Goal: Navigation & Orientation: Find specific page/section

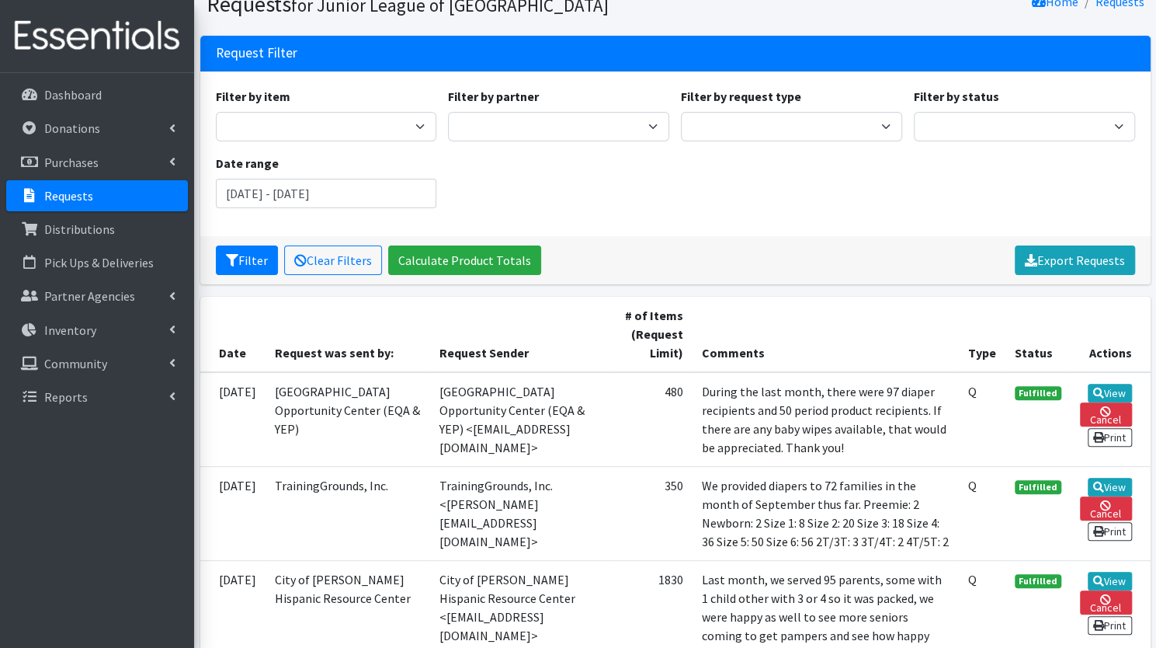
scroll to position [59, 0]
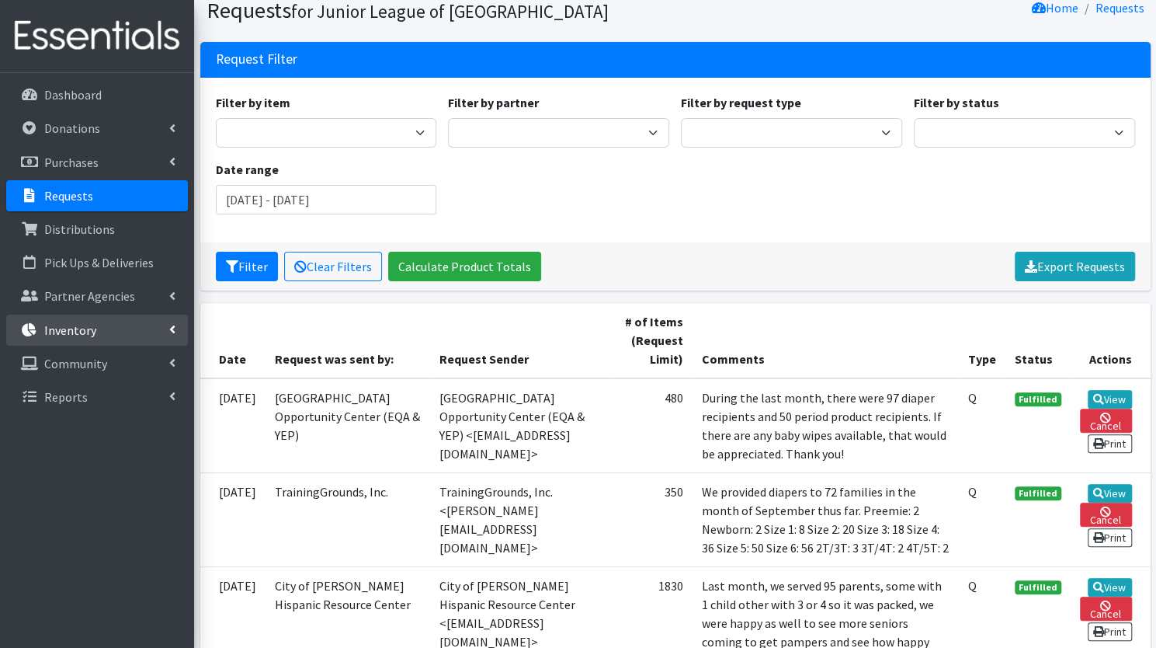
click at [88, 330] on p "Inventory" at bounding box center [70, 330] width 52 height 16
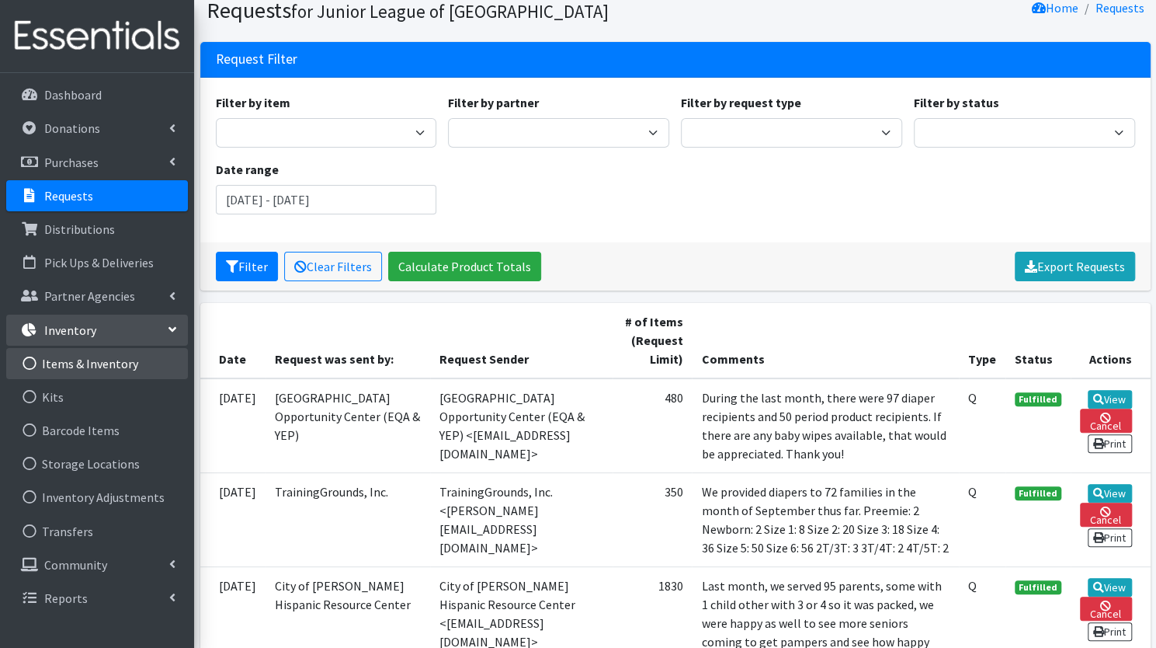
click at [90, 361] on link "Items & Inventory" at bounding box center [97, 363] width 182 height 31
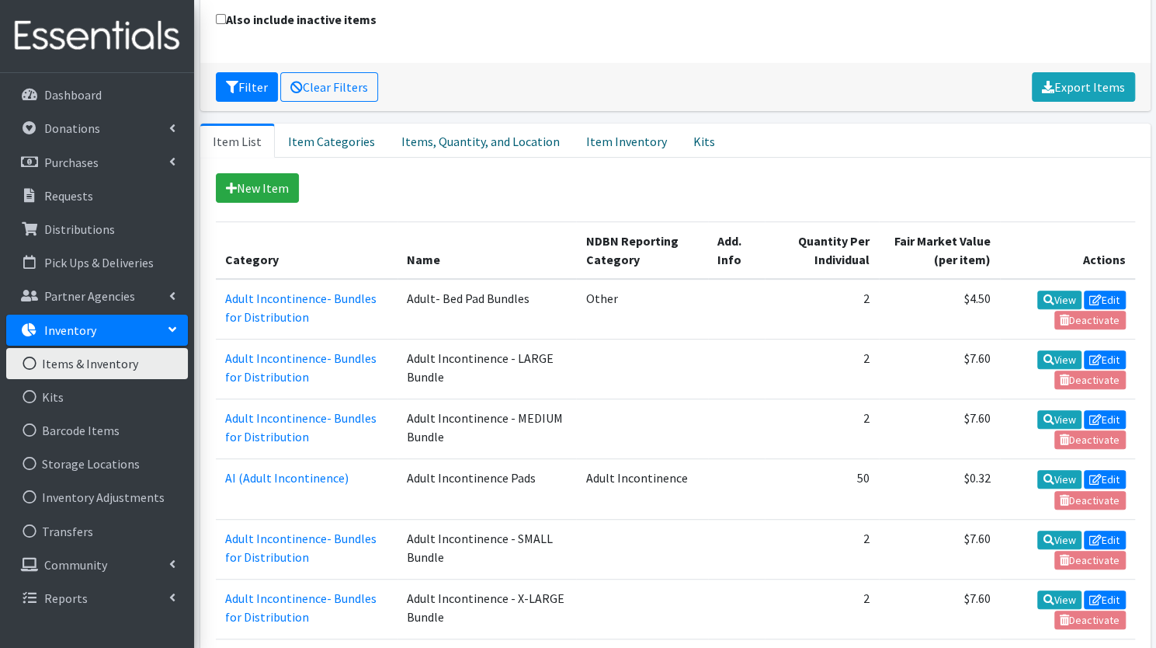
scroll to position [213, 0]
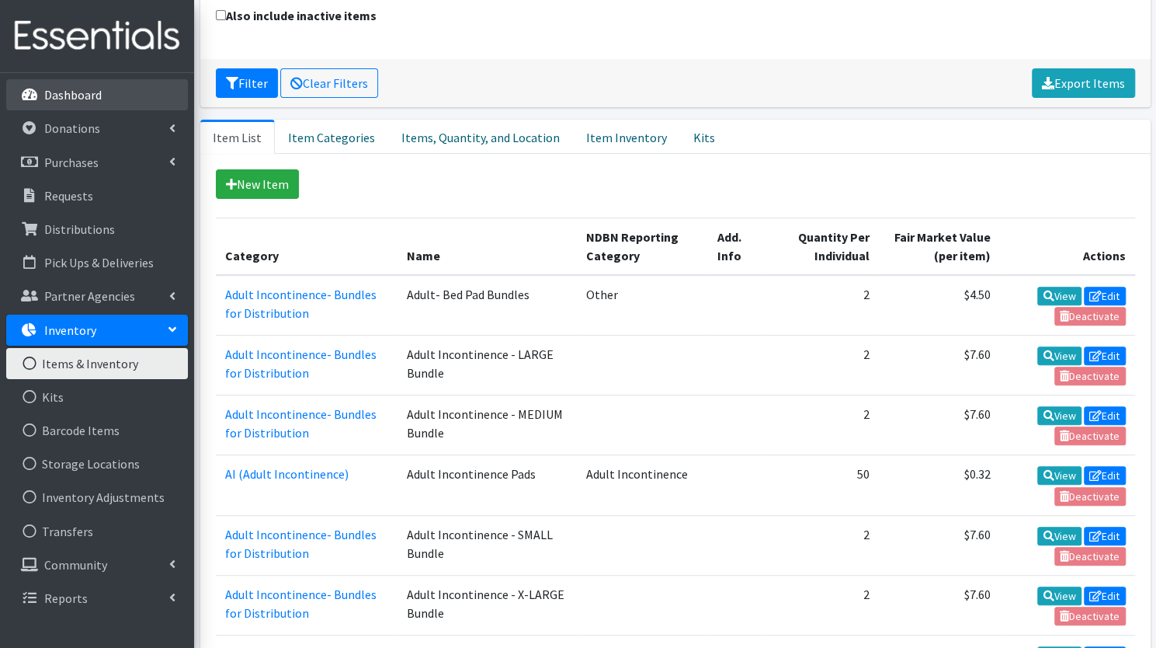
click at [92, 99] on p "Dashboard" at bounding box center [72, 95] width 57 height 16
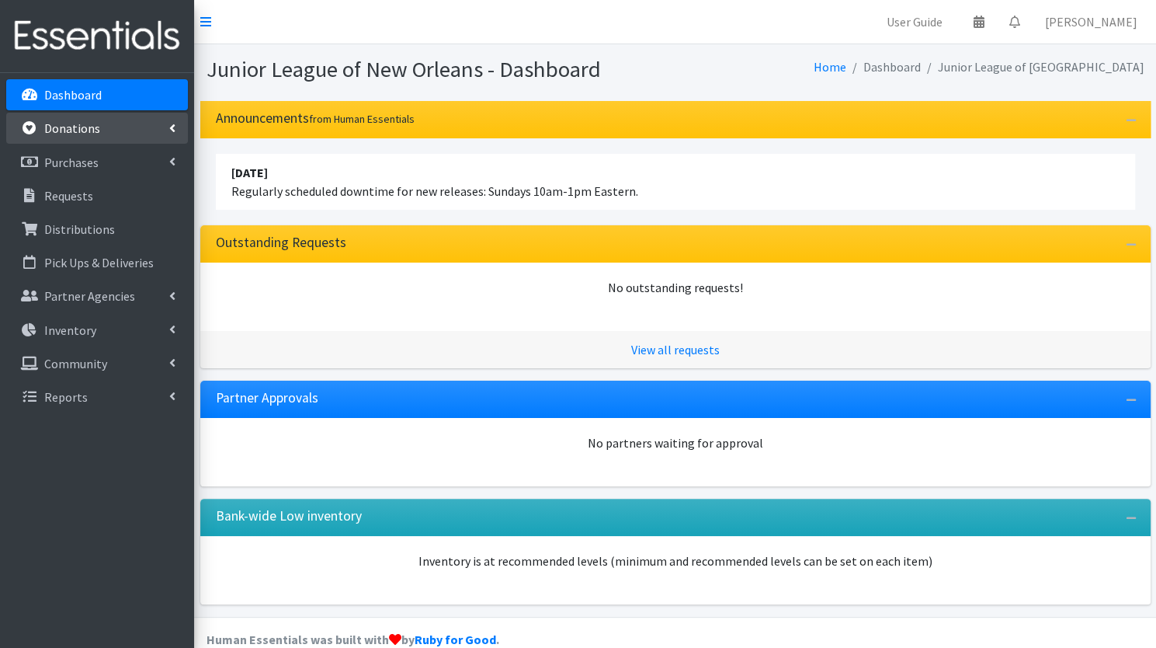
click at [85, 128] on p "Donations" at bounding box center [72, 128] width 56 height 16
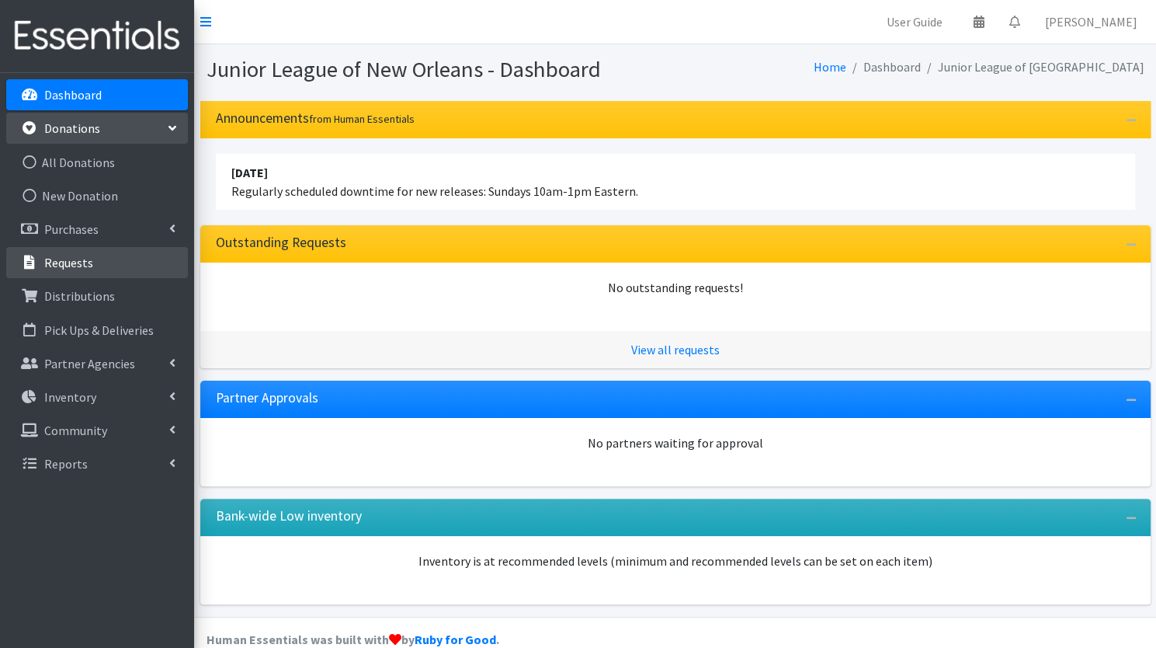
click at [85, 273] on link "Requests" at bounding box center [97, 262] width 182 height 31
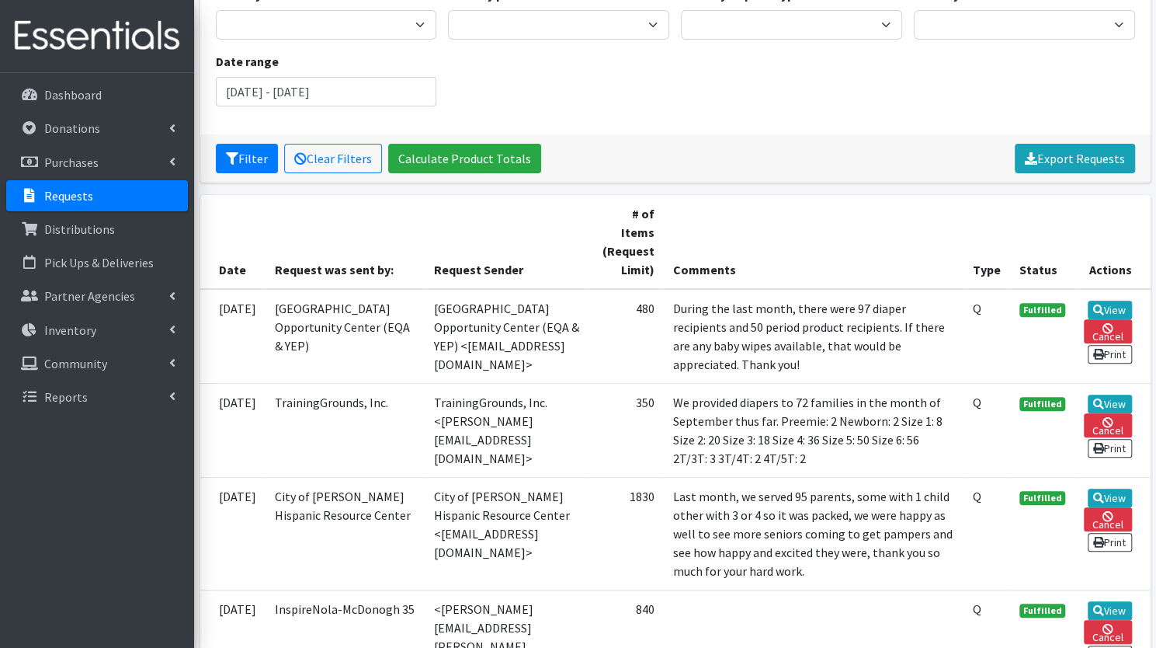
scroll to position [175, 0]
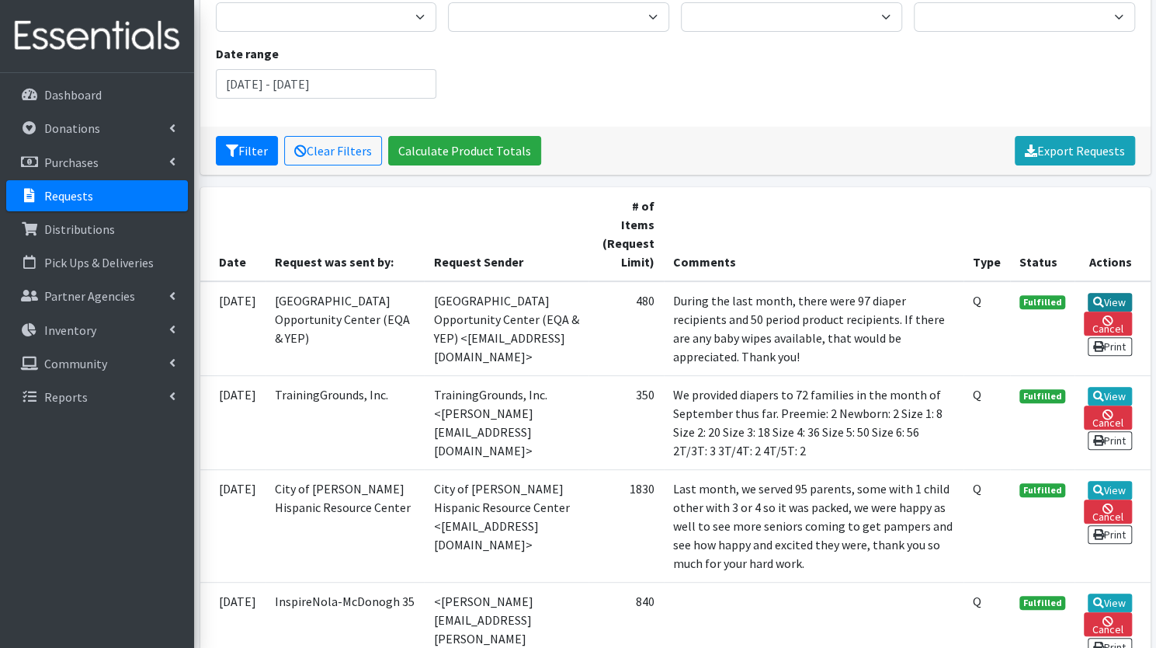
click at [1114, 293] on link "View" at bounding box center [1110, 302] width 44 height 19
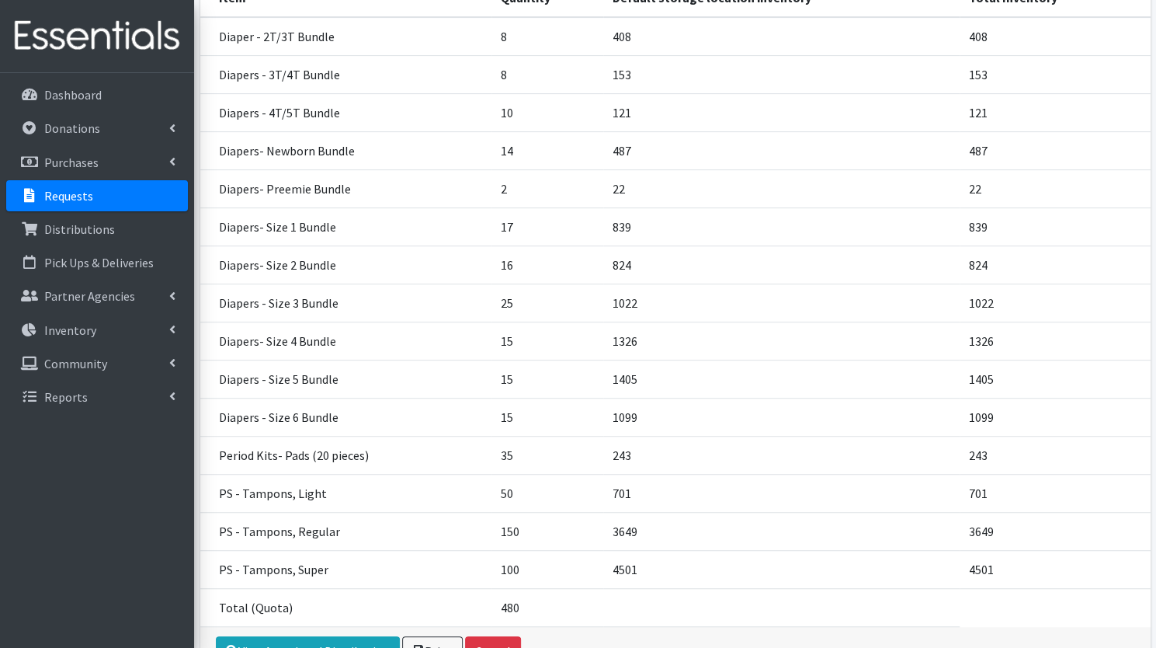
scroll to position [422, 0]
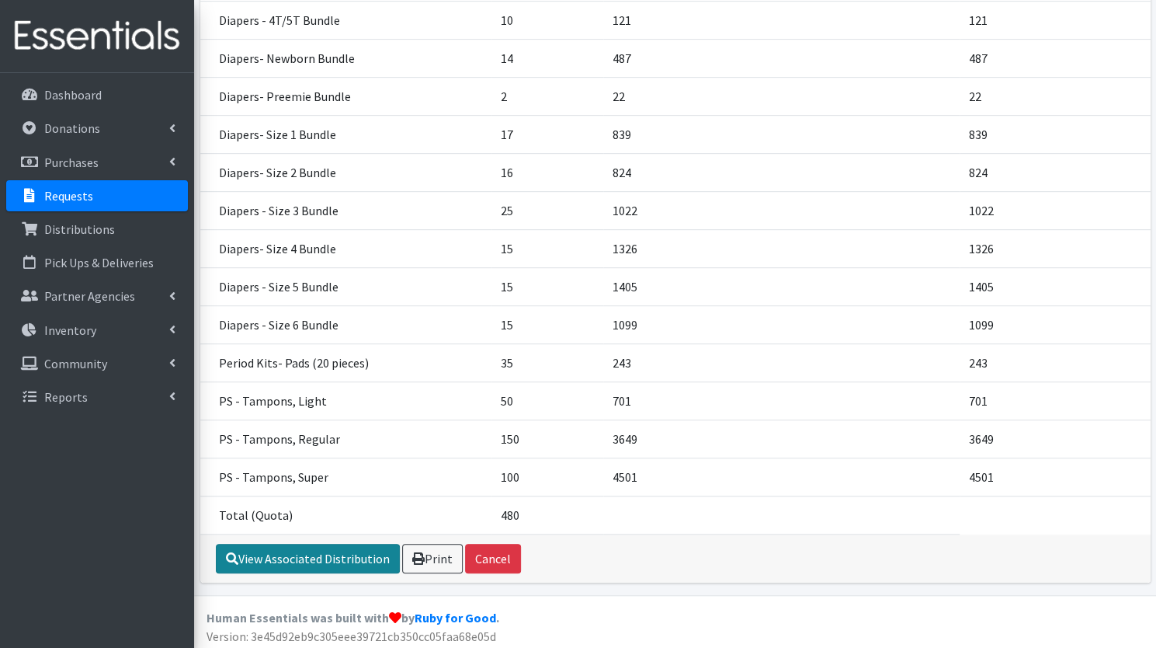
click at [322, 555] on link "View Associated Distribution" at bounding box center [308, 559] width 184 height 30
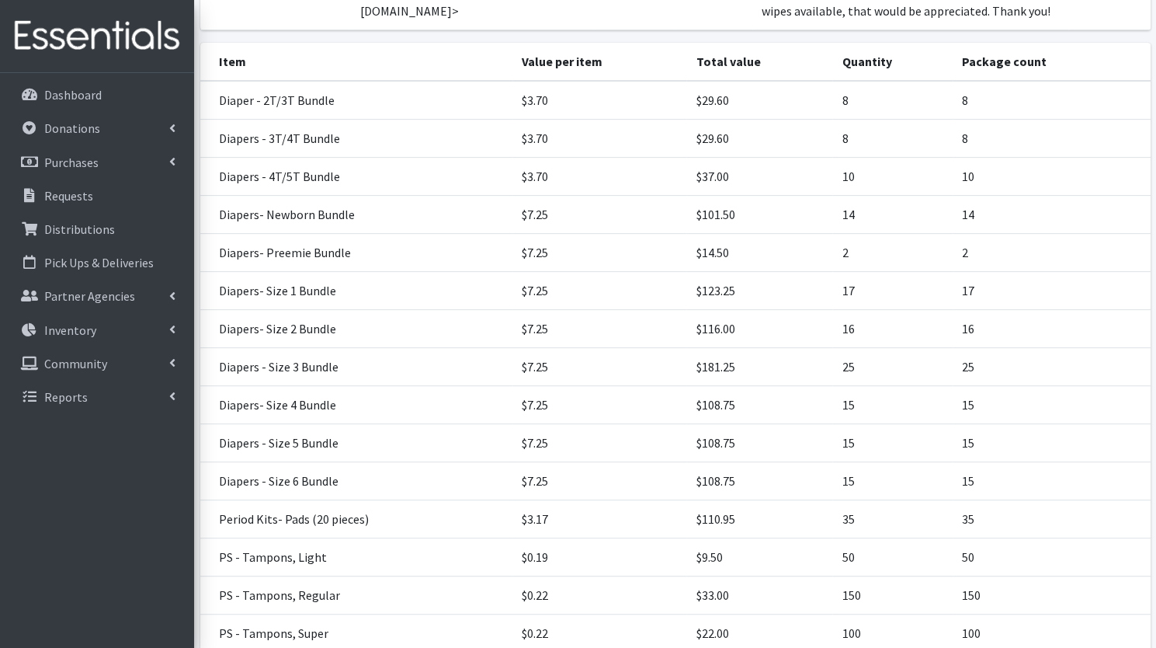
scroll to position [443, 0]
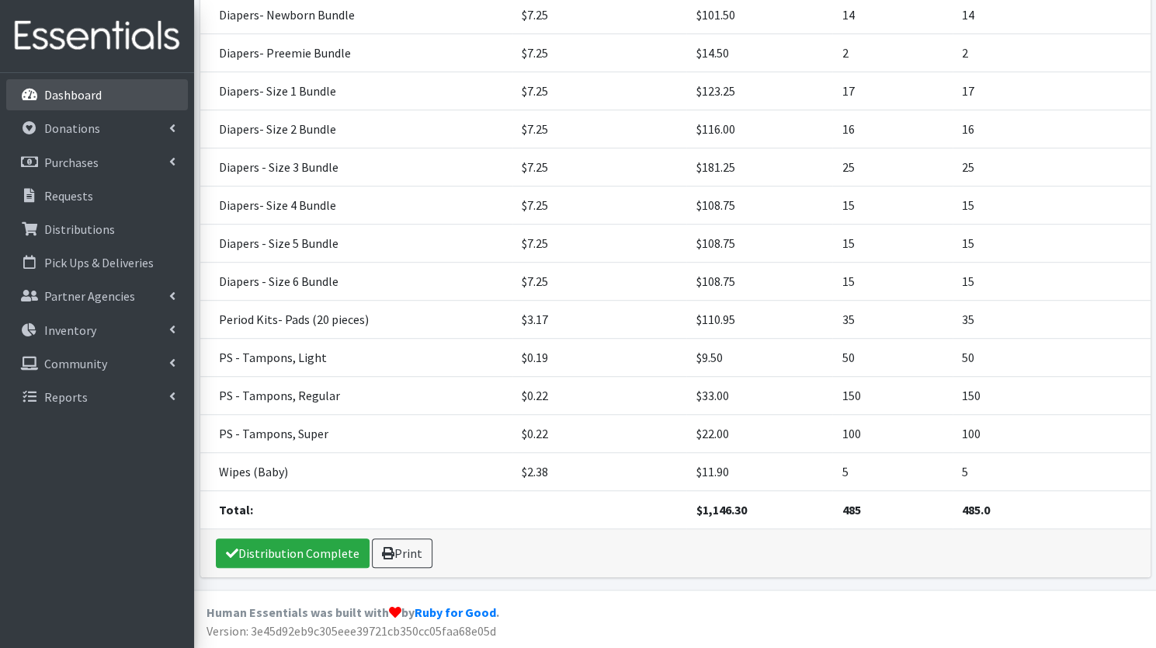
click at [140, 109] on link "Dashboard" at bounding box center [97, 94] width 182 height 31
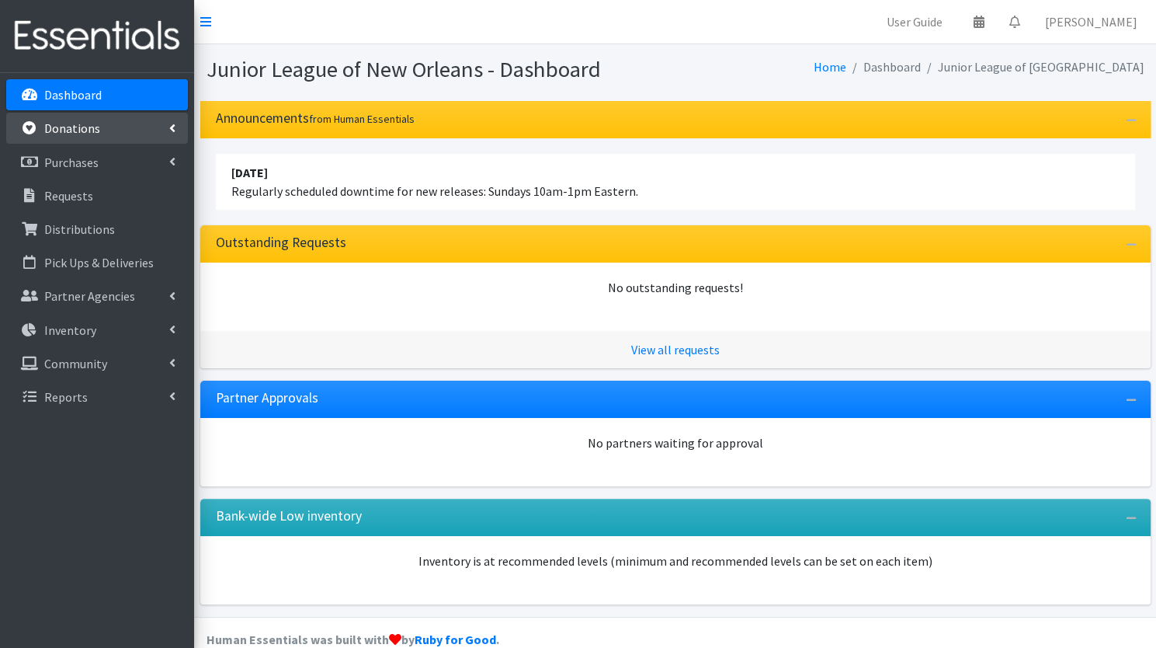
click at [120, 128] on link "Donations" at bounding box center [97, 128] width 182 height 31
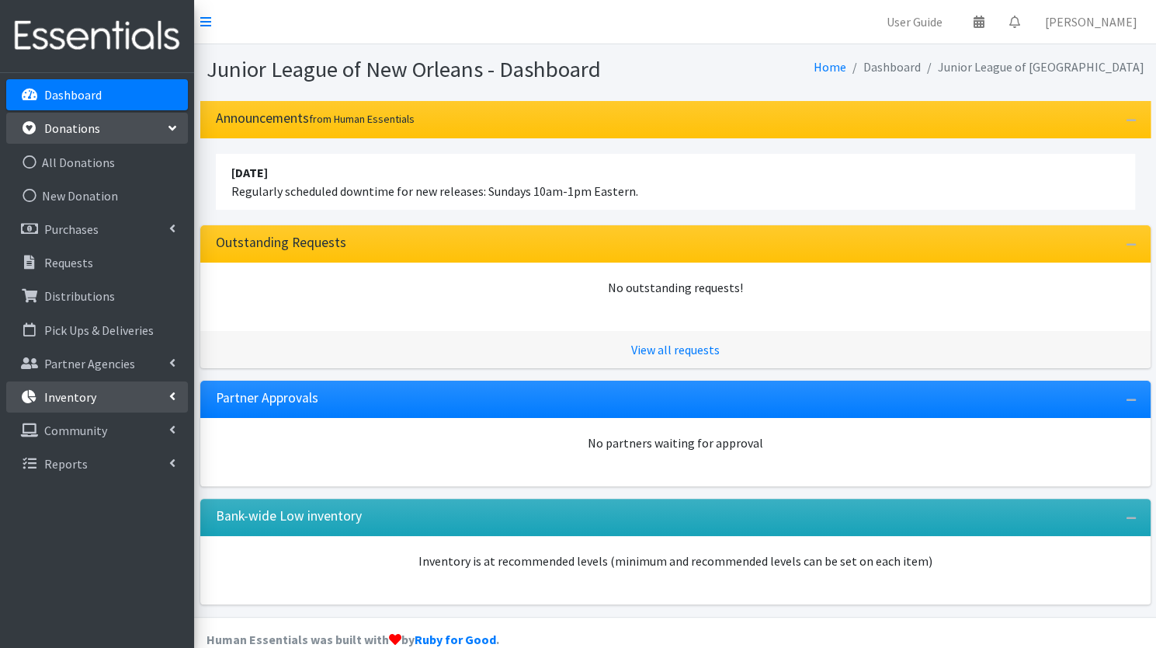
click at [66, 401] on p "Inventory" at bounding box center [70, 397] width 52 height 16
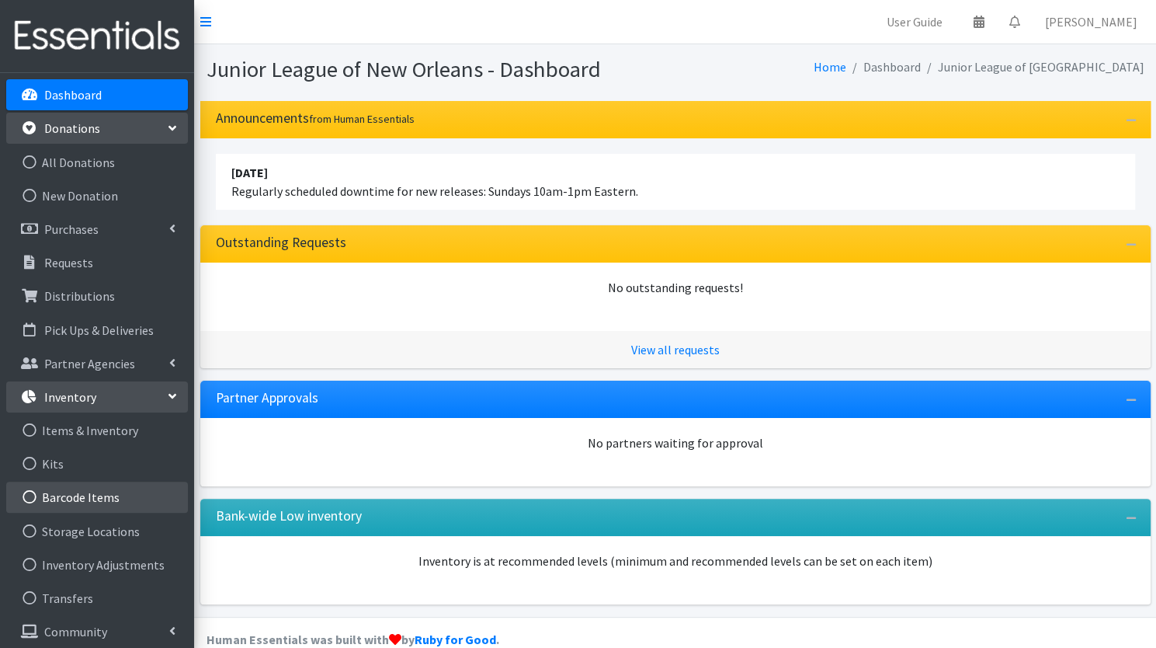
scroll to position [6, 0]
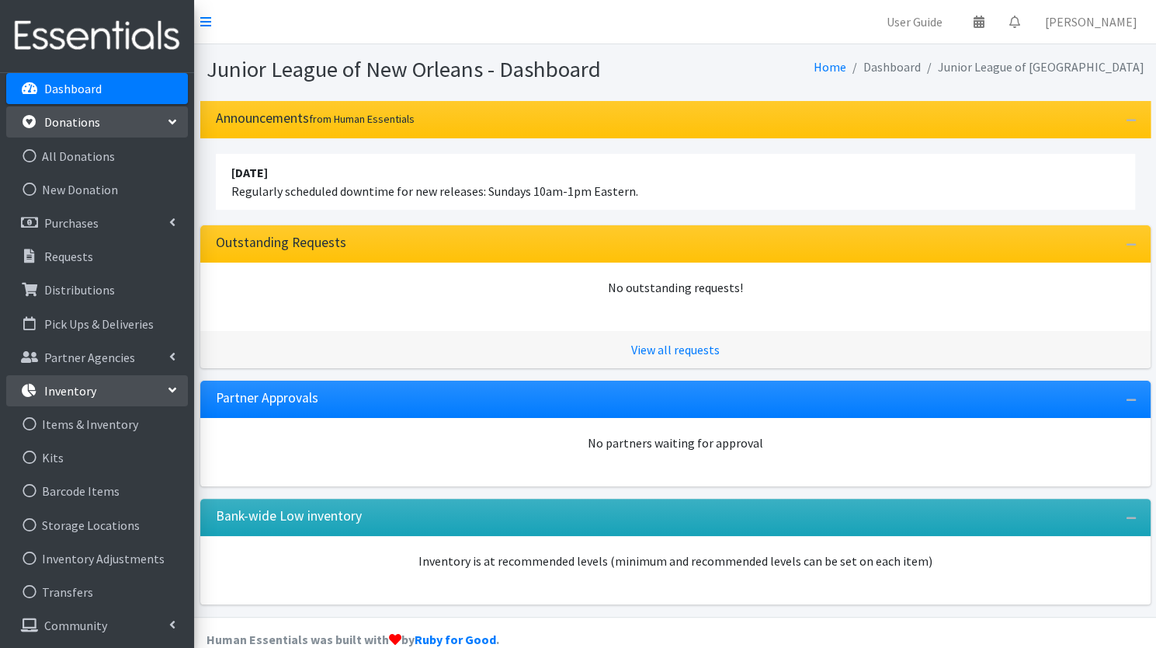
click at [103, 91] on link "Dashboard" at bounding box center [97, 88] width 182 height 31
